Goal: Find specific page/section: Find specific page/section

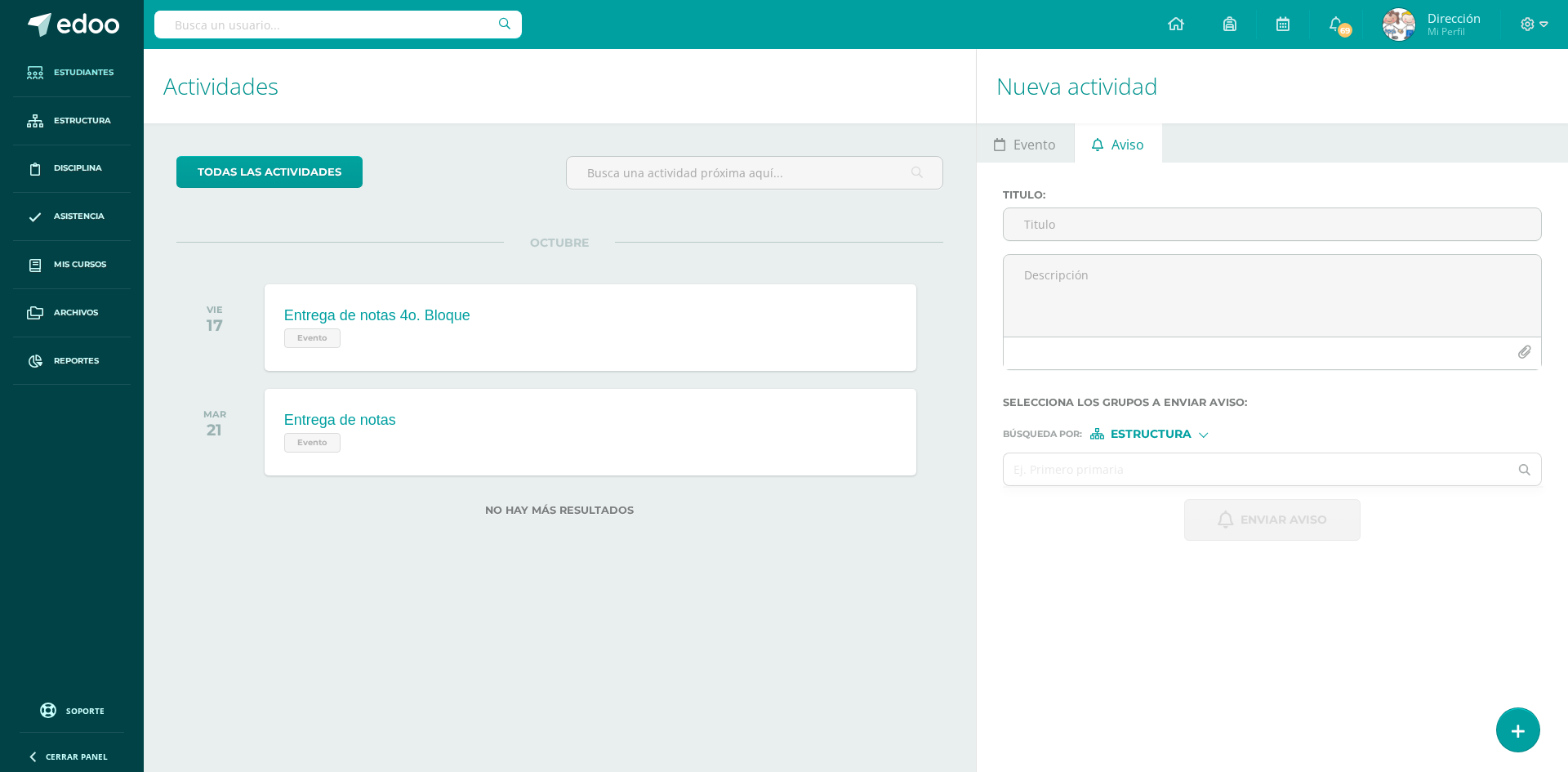
click at [85, 79] on link "Estudiantes" at bounding box center [72, 73] width 117 height 49
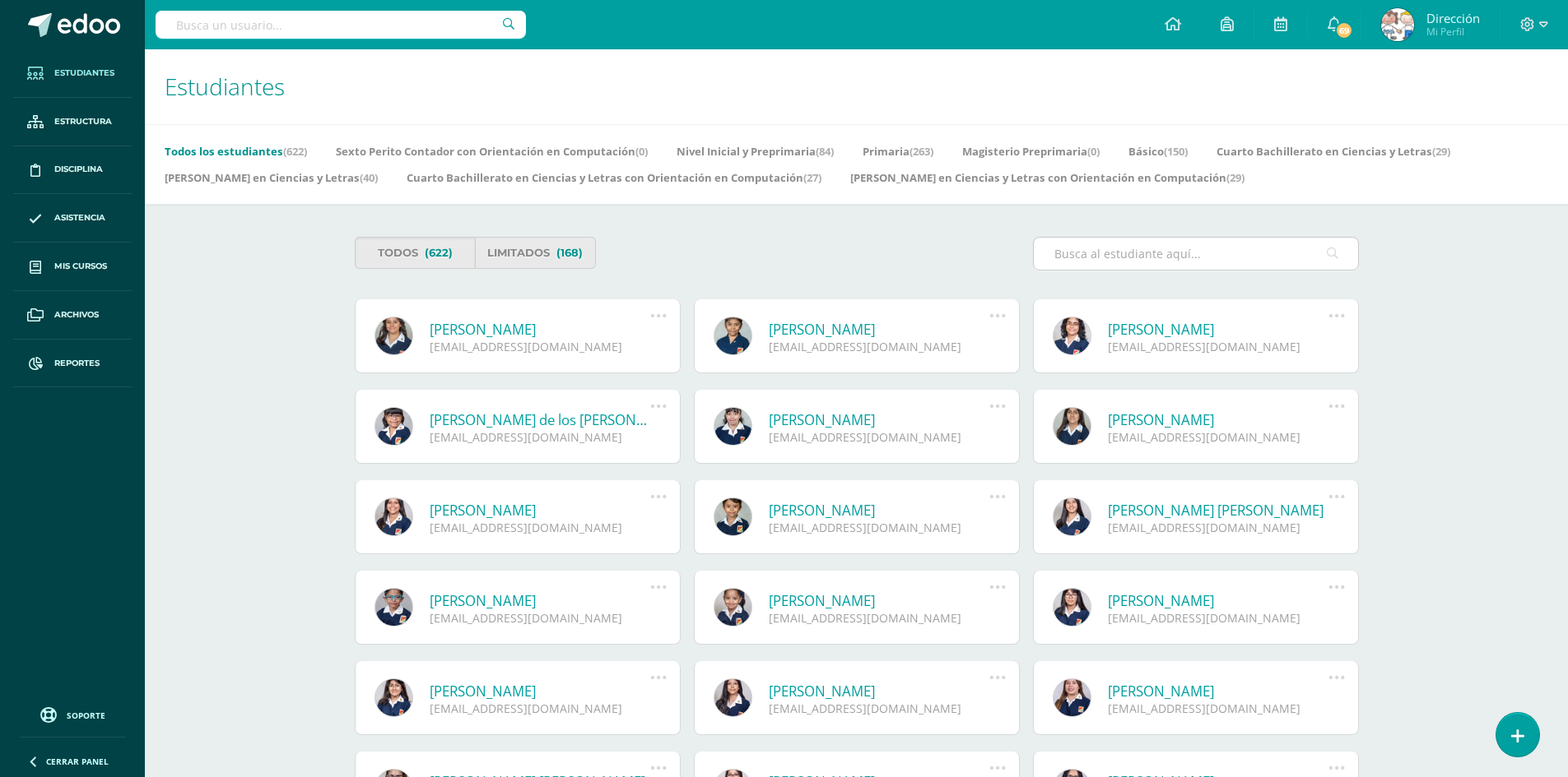
click at [1129, 259] on input "text" at bounding box center [1195, 254] width 324 height 32
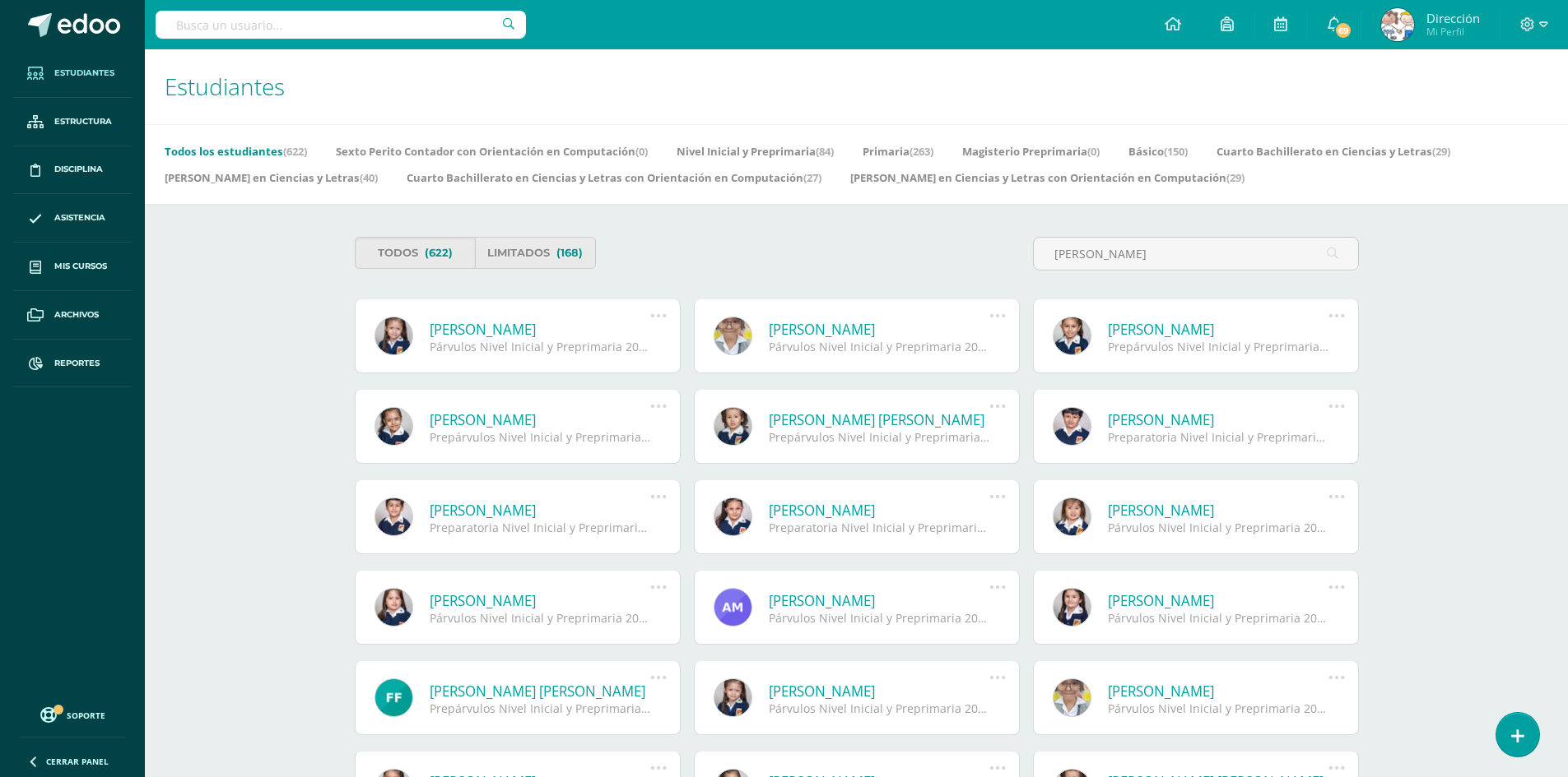
type input "solorzano"
click at [869, 333] on link "María Fernanda Solorzano Villagrán" at bounding box center [879, 329] width 221 height 19
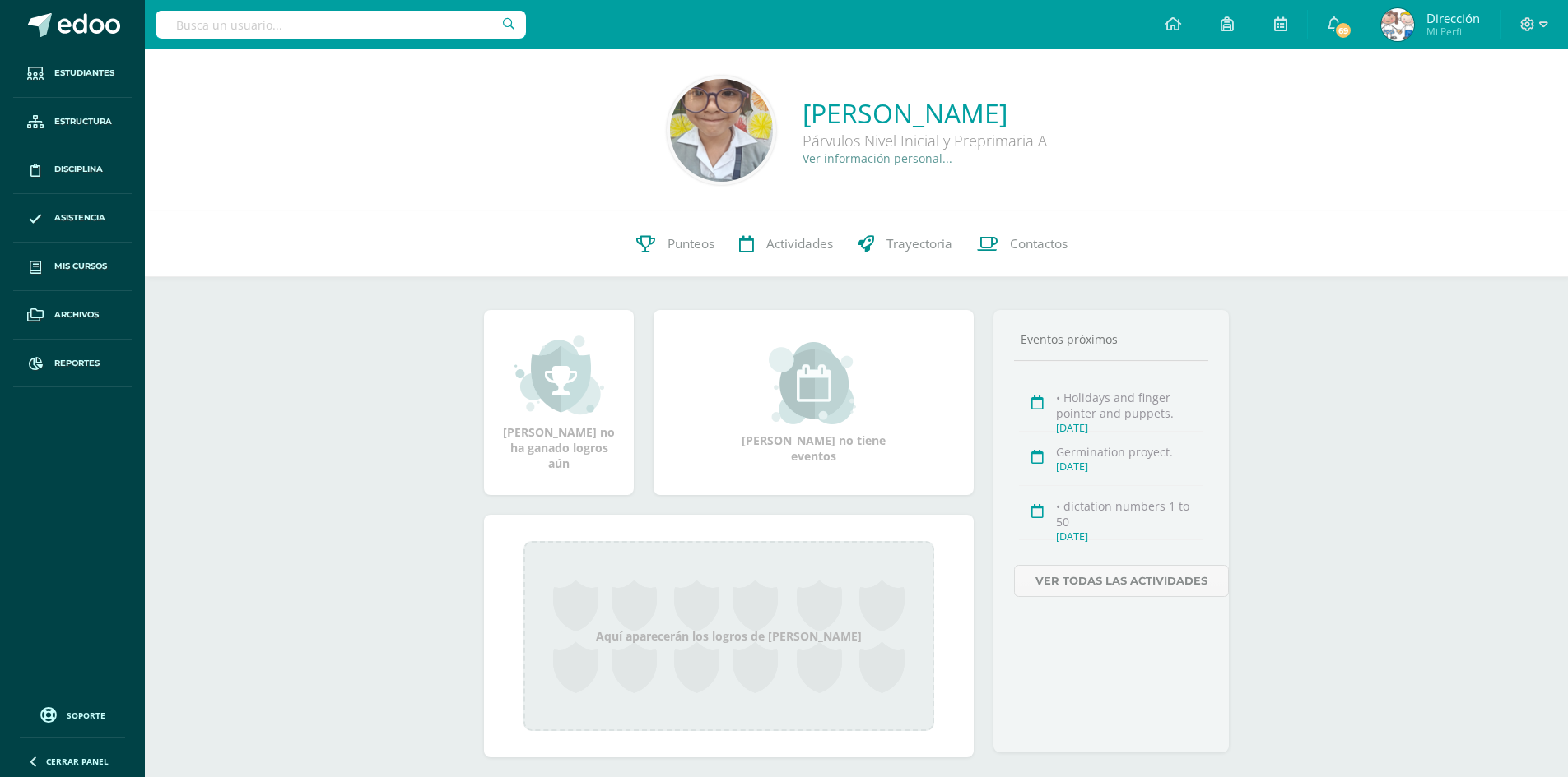
click at [802, 157] on link "Ver información personal..." at bounding box center [877, 158] width 150 height 15
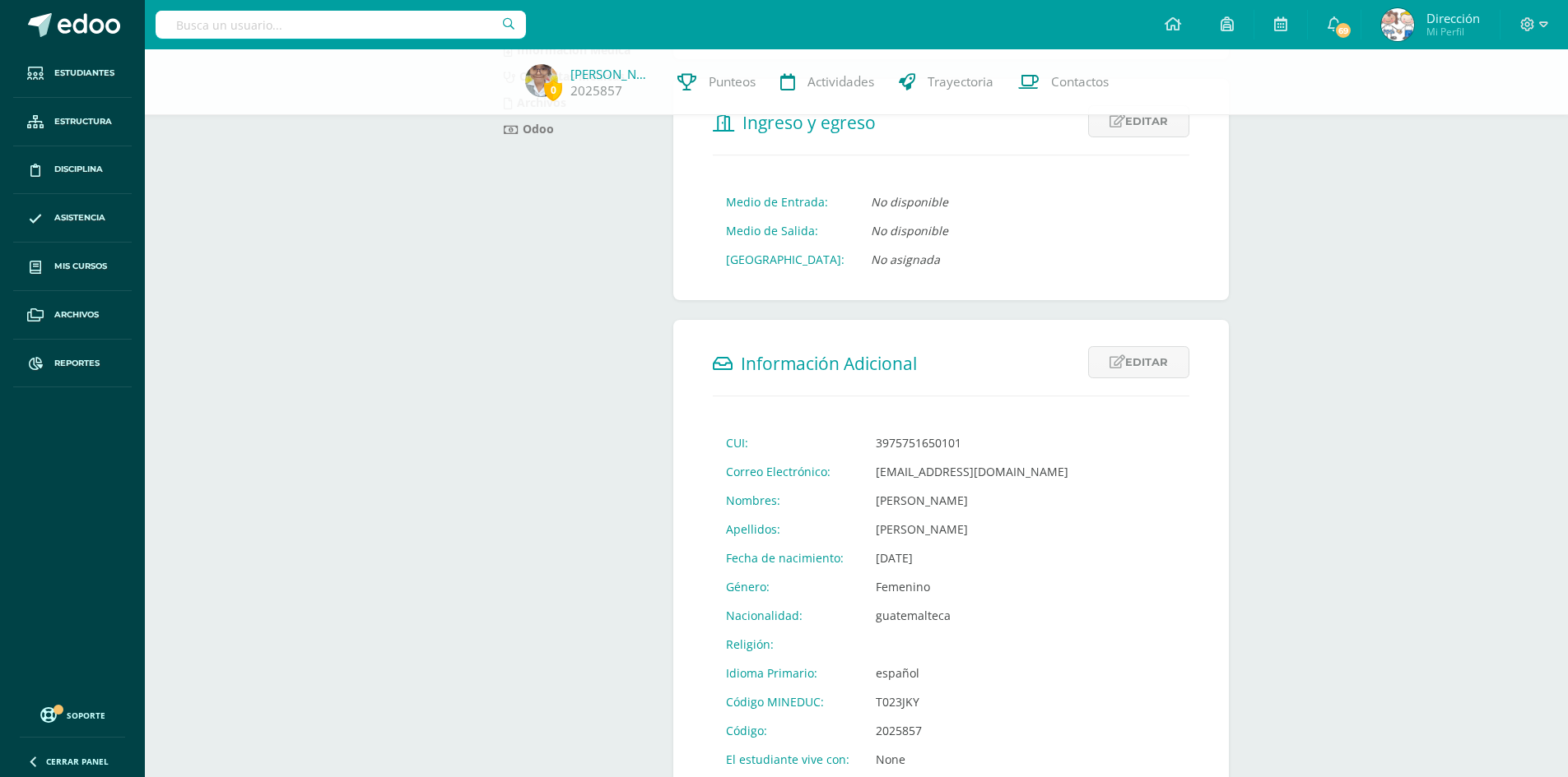
scroll to position [411, 0]
